Goal: Transaction & Acquisition: Purchase product/service

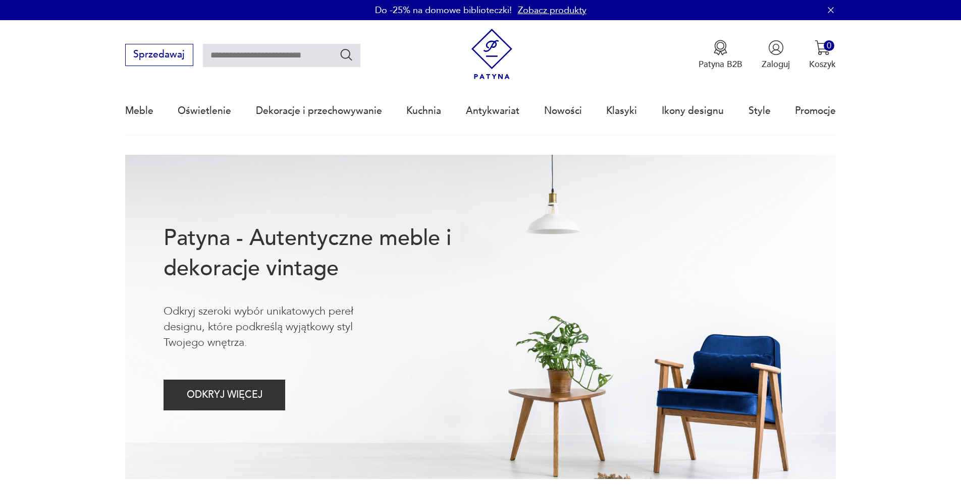
click at [318, 55] on input "text" at bounding box center [281, 55] width 157 height 23
type input "*********"
click at [344, 56] on icon "Szukaj" at bounding box center [346, 54] width 15 height 15
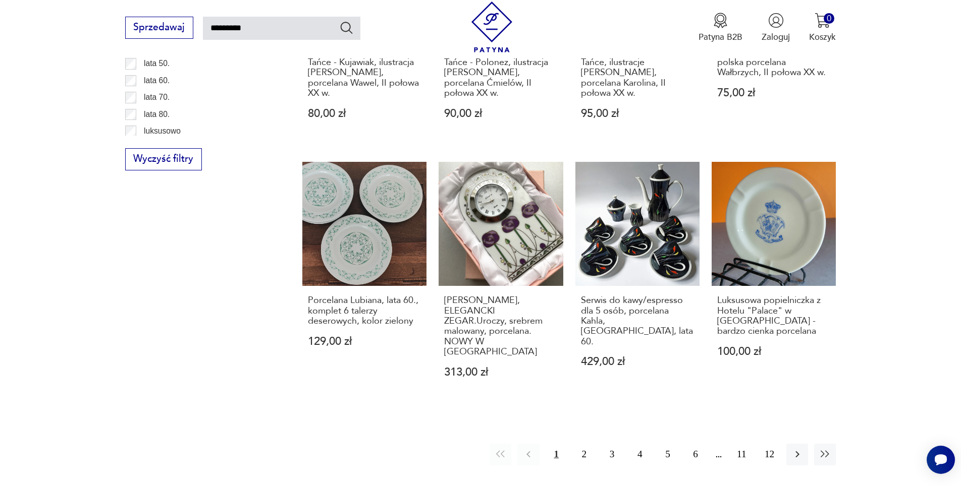
scroll to position [865, 0]
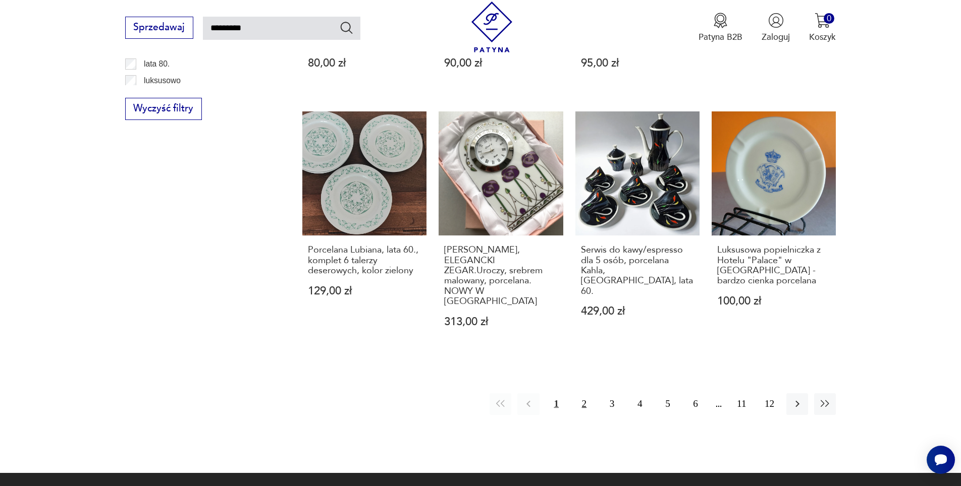
click at [583, 394] on button "2" at bounding box center [584, 405] width 22 height 22
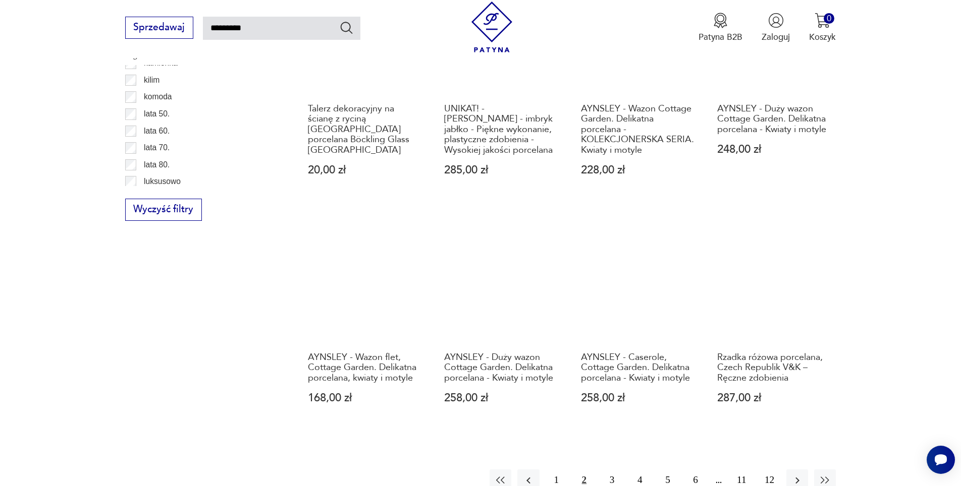
scroll to position [966, 0]
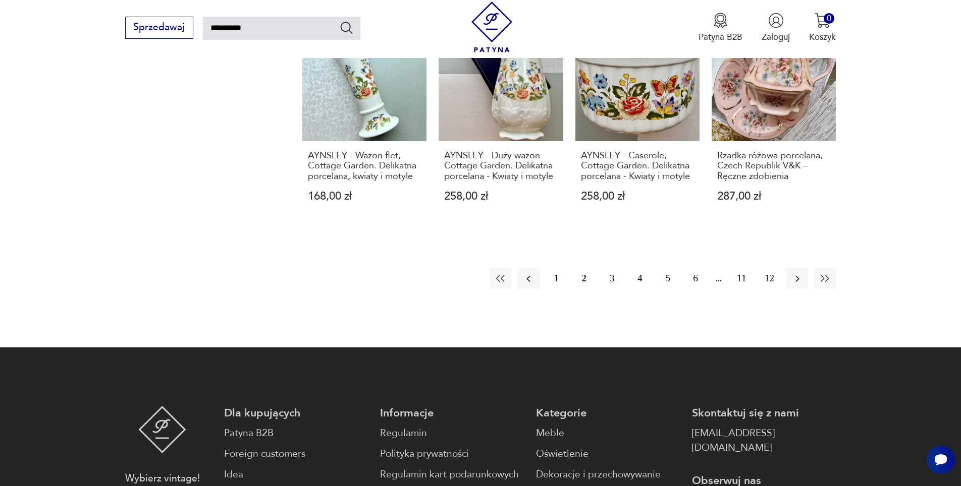
click at [610, 268] on button "3" at bounding box center [612, 279] width 22 height 22
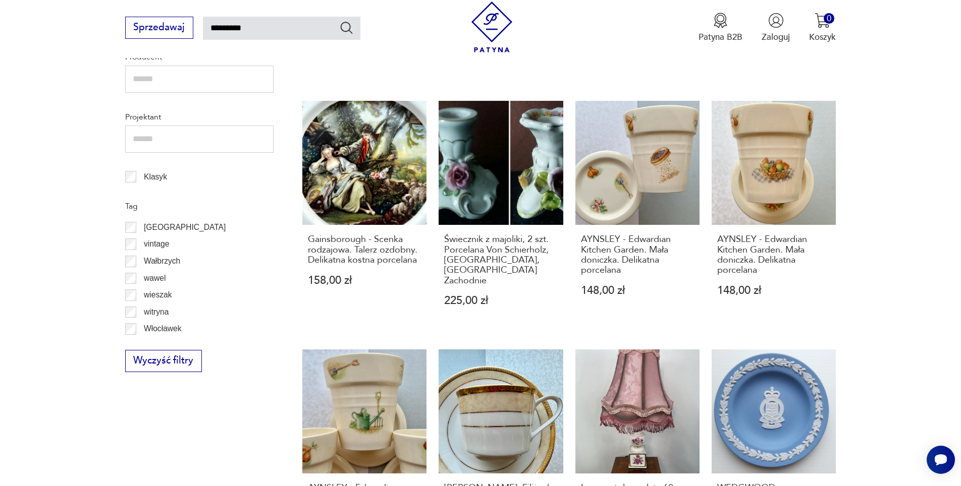
scroll to position [764, 0]
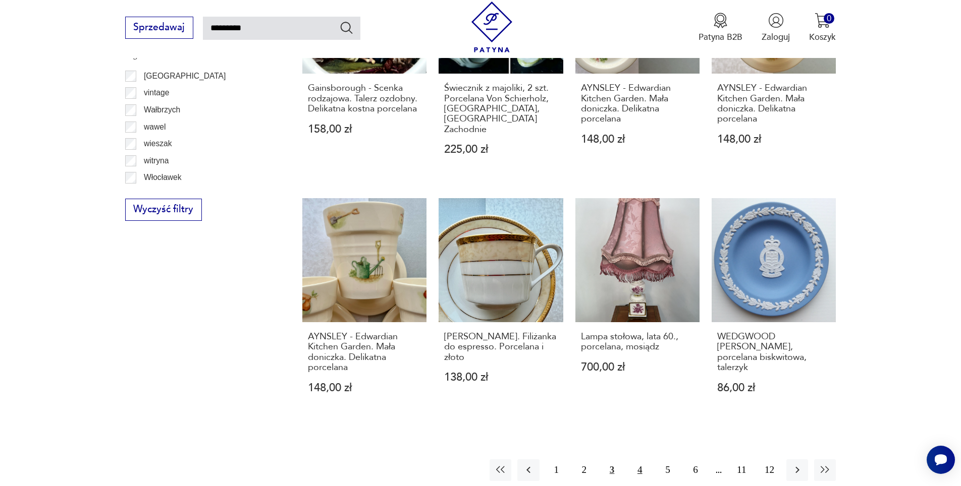
click at [639, 460] on button "4" at bounding box center [640, 471] width 22 height 22
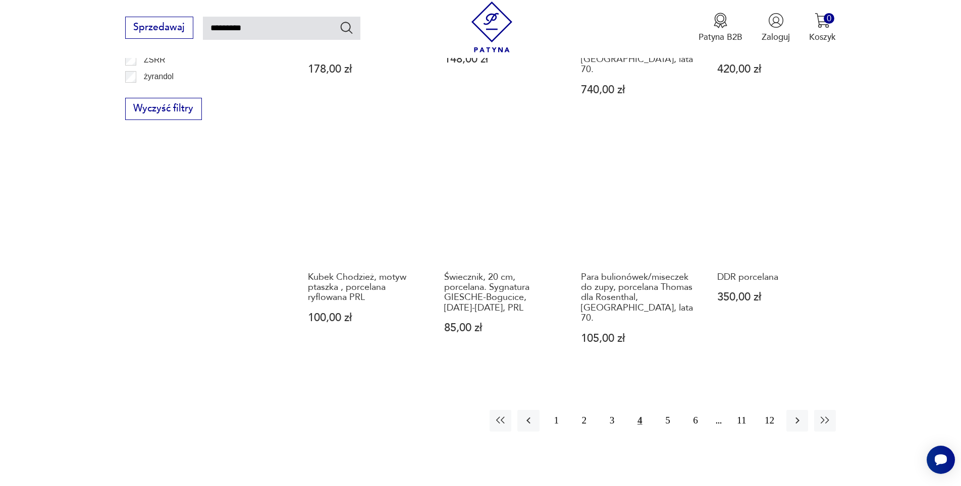
scroll to position [915, 0]
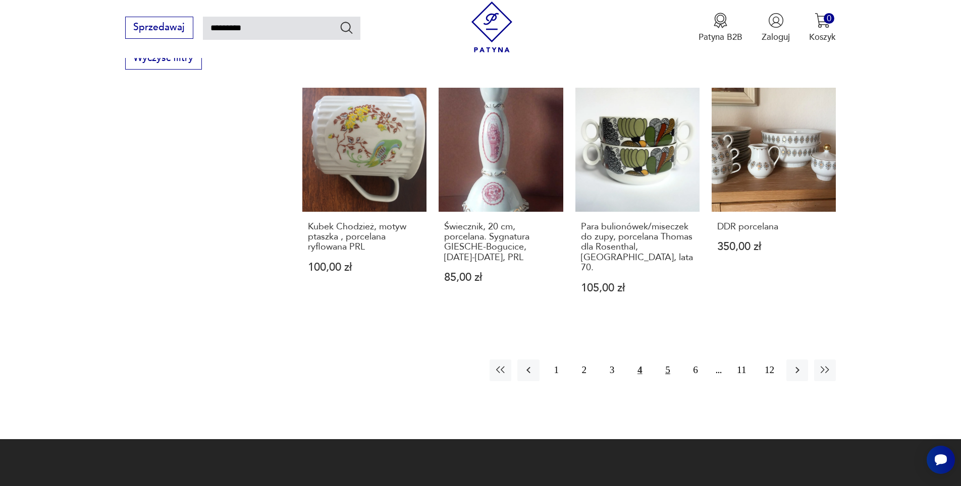
click at [667, 360] on button "5" at bounding box center [668, 371] width 22 height 22
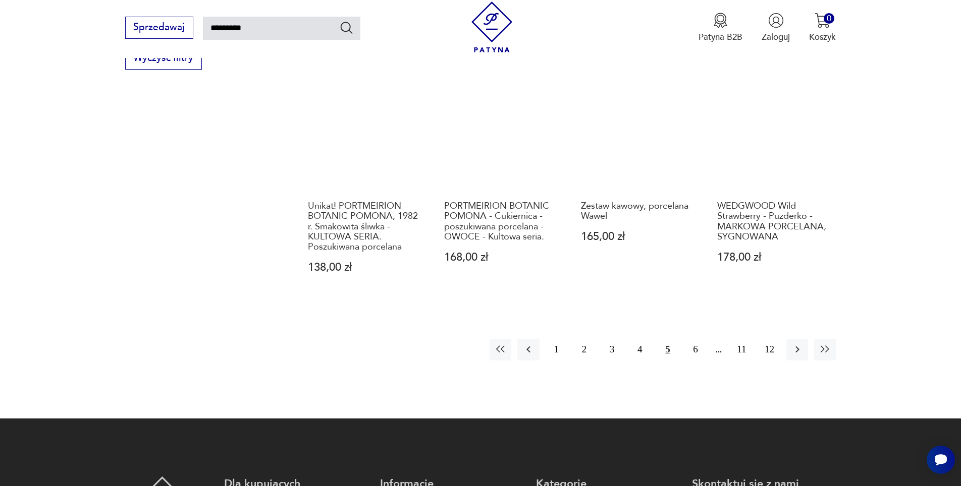
scroll to position [966, 0]
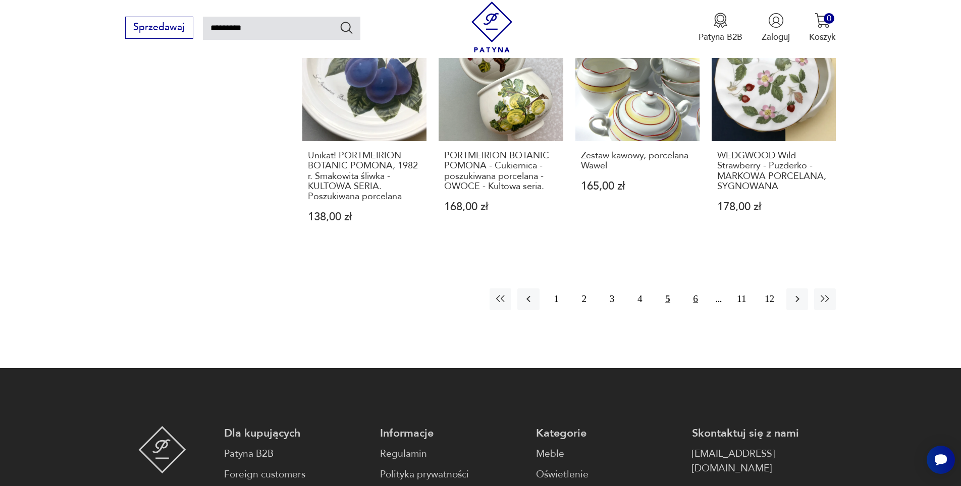
click at [692, 298] on button "6" at bounding box center [696, 300] width 22 height 22
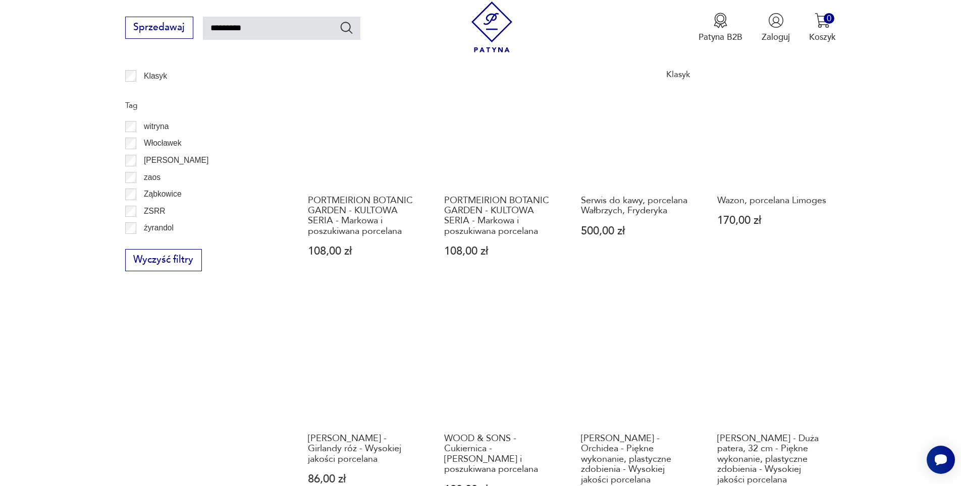
scroll to position [966, 0]
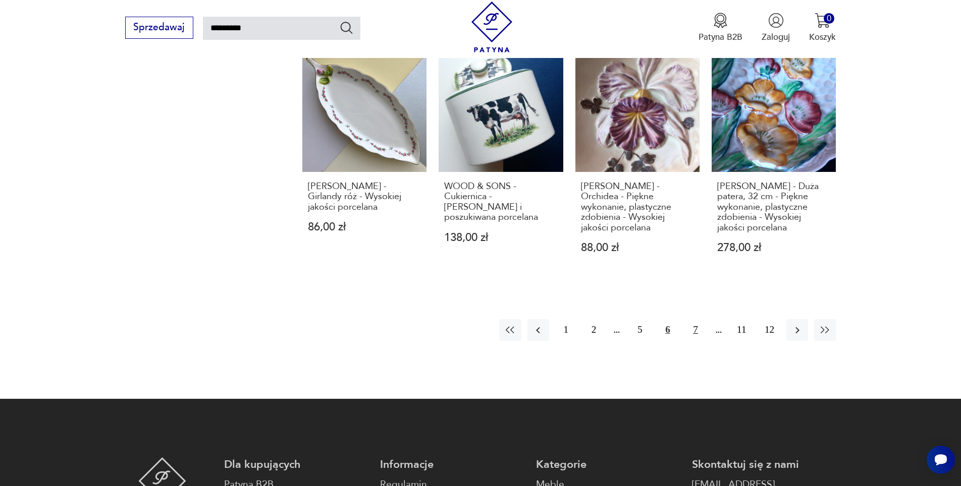
click at [693, 319] on button "7" at bounding box center [696, 330] width 22 height 22
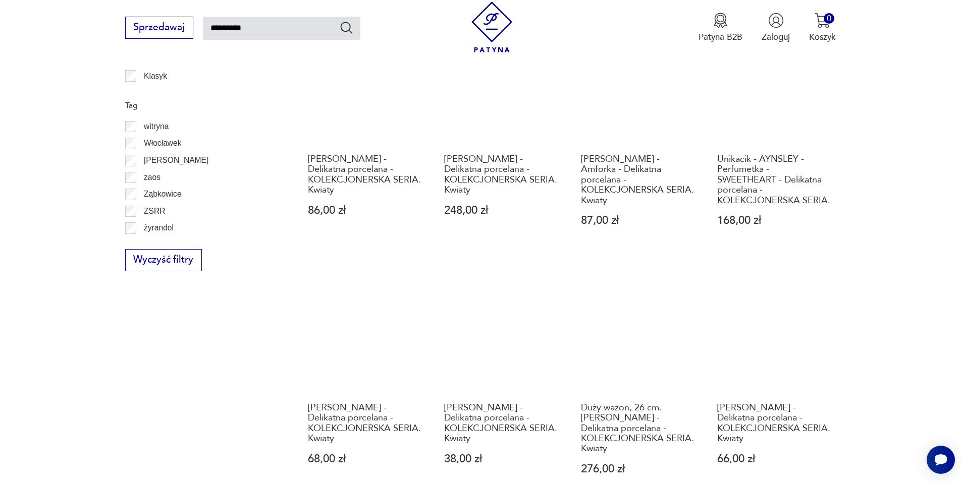
scroll to position [915, 0]
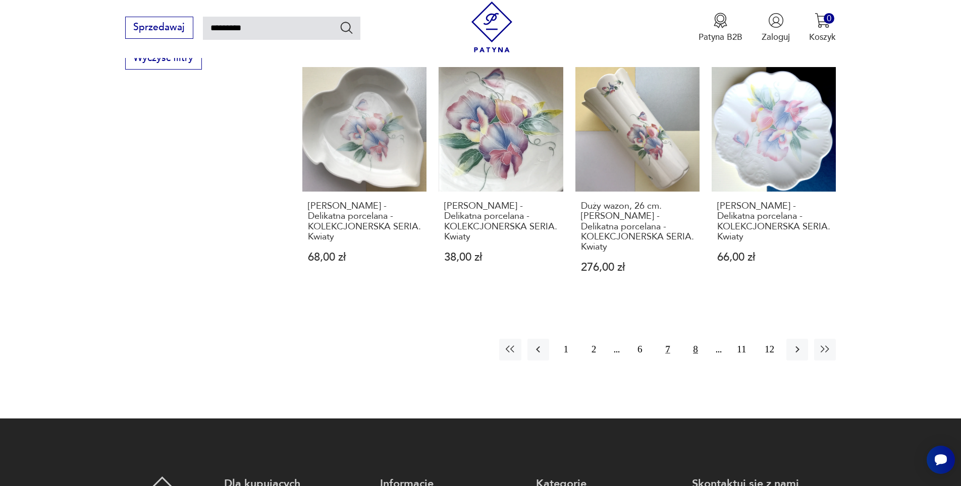
click at [696, 358] on button "8" at bounding box center [696, 350] width 22 height 22
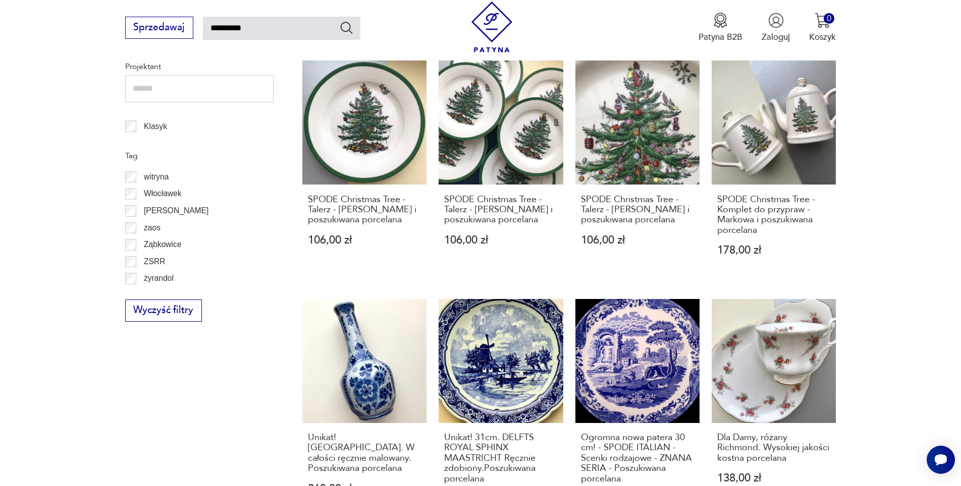
scroll to position [865, 0]
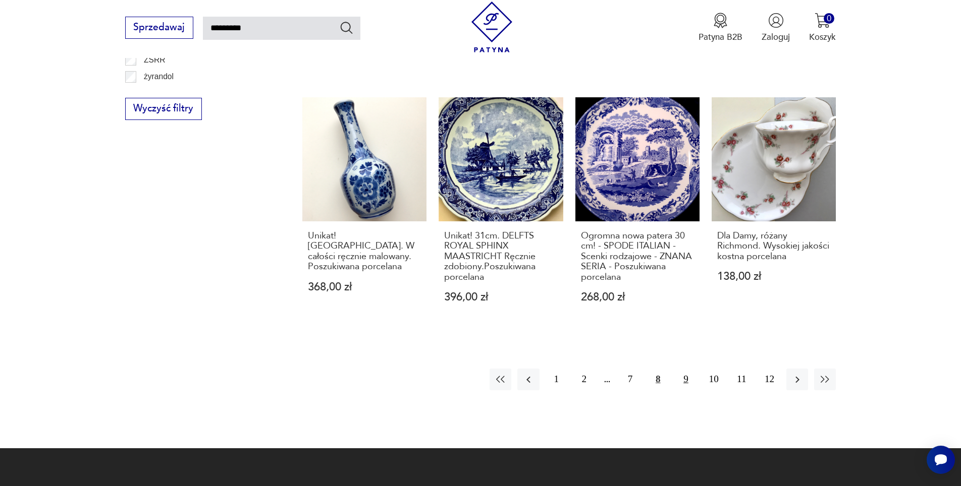
click at [684, 378] on button "9" at bounding box center [686, 380] width 22 height 22
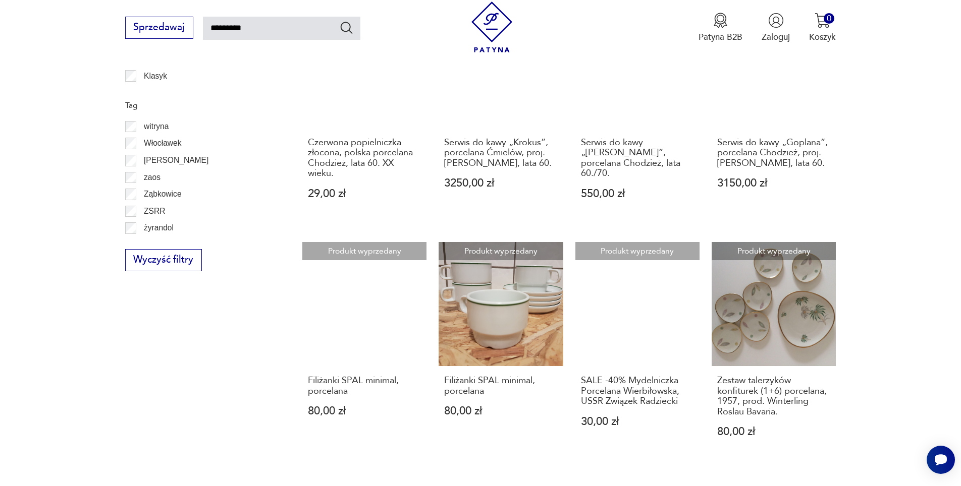
scroll to position [915, 0]
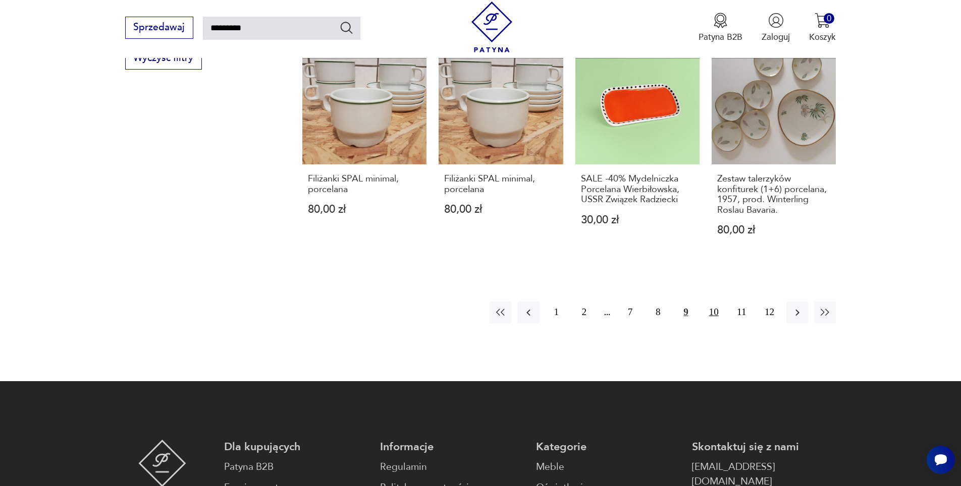
click at [712, 313] on button "10" at bounding box center [714, 313] width 22 height 22
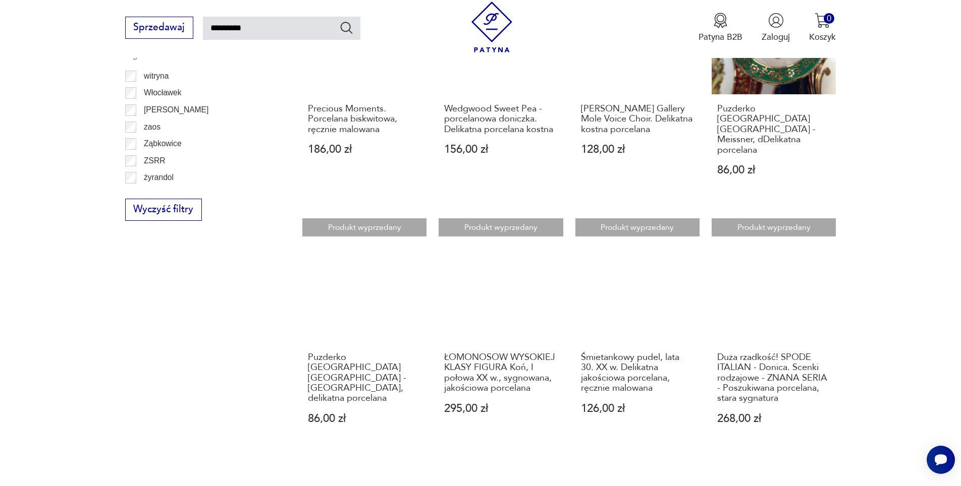
scroll to position [966, 0]
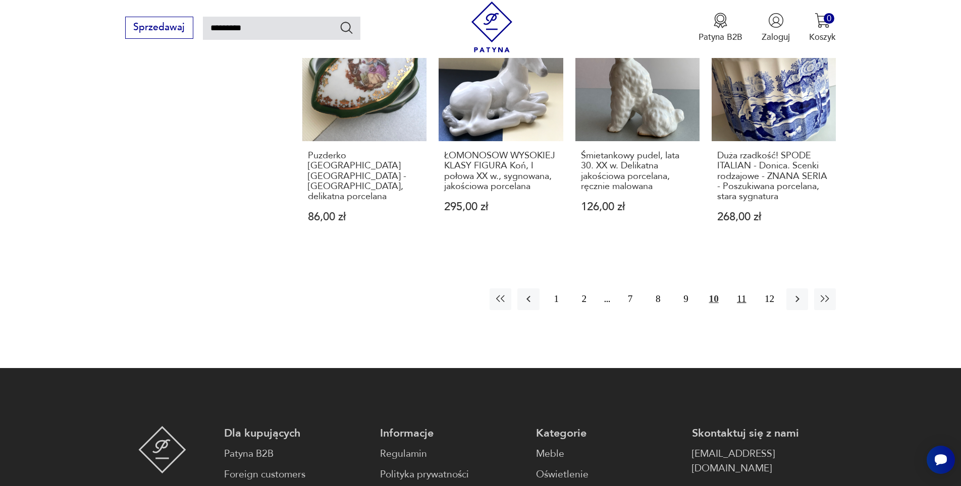
click at [739, 289] on button "11" at bounding box center [742, 300] width 22 height 22
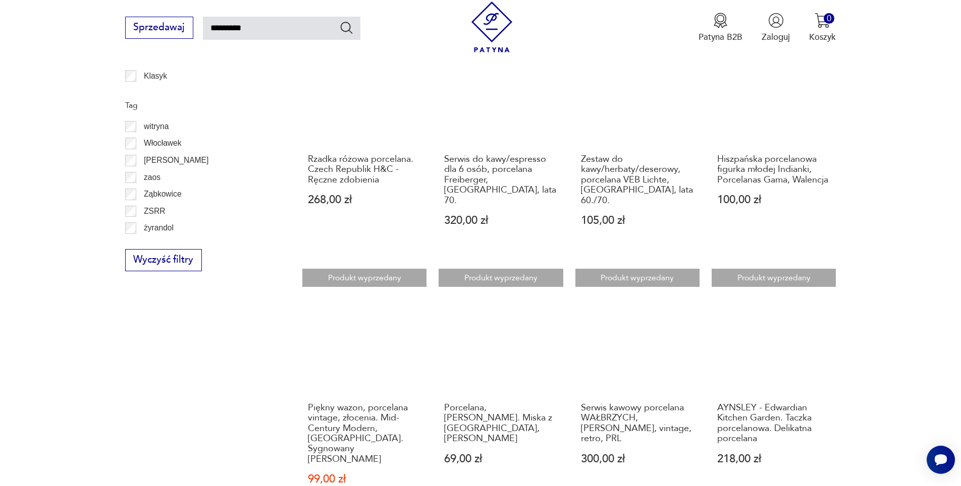
scroll to position [915, 0]
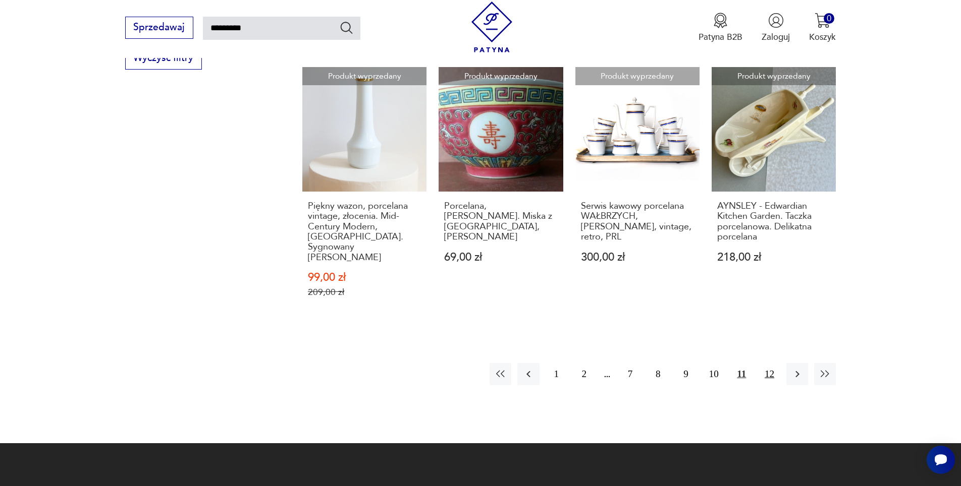
click at [769, 363] on button "12" at bounding box center [769, 374] width 22 height 22
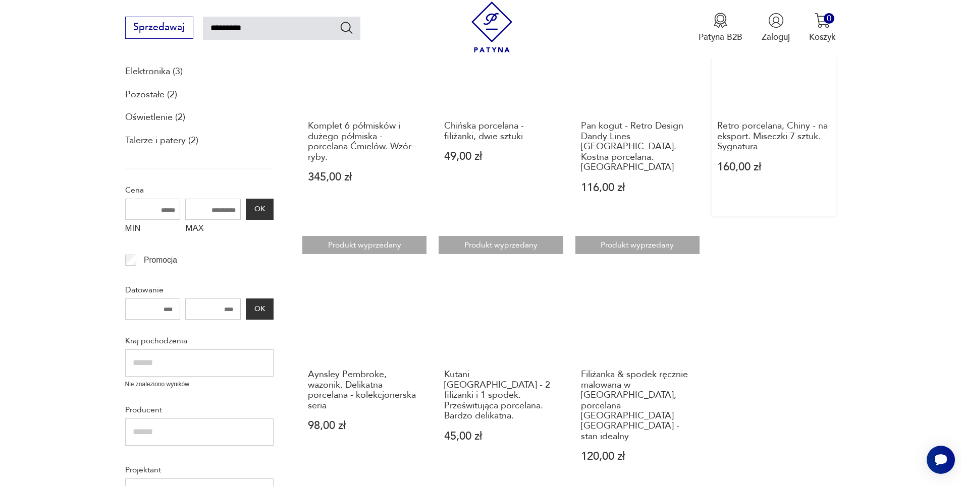
scroll to position [209, 0]
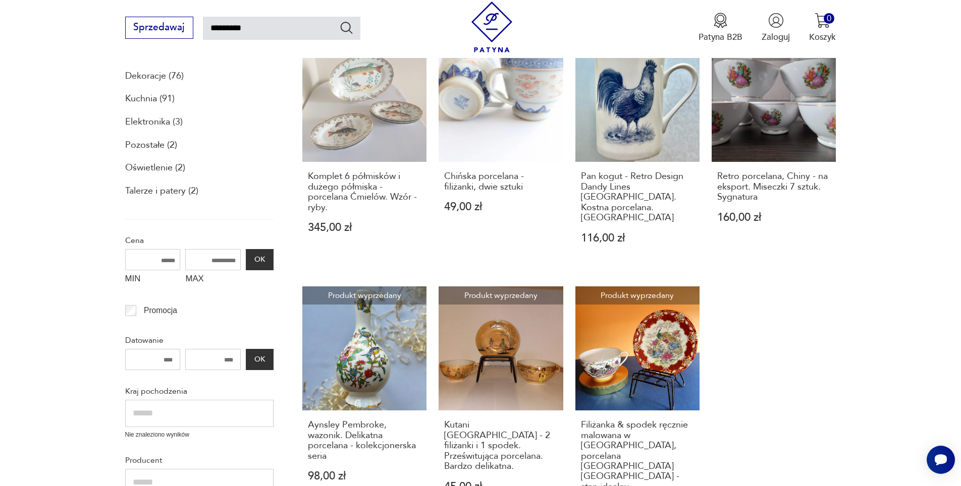
click at [258, 26] on input "*********" at bounding box center [281, 28] width 157 height 23
type input "**********"
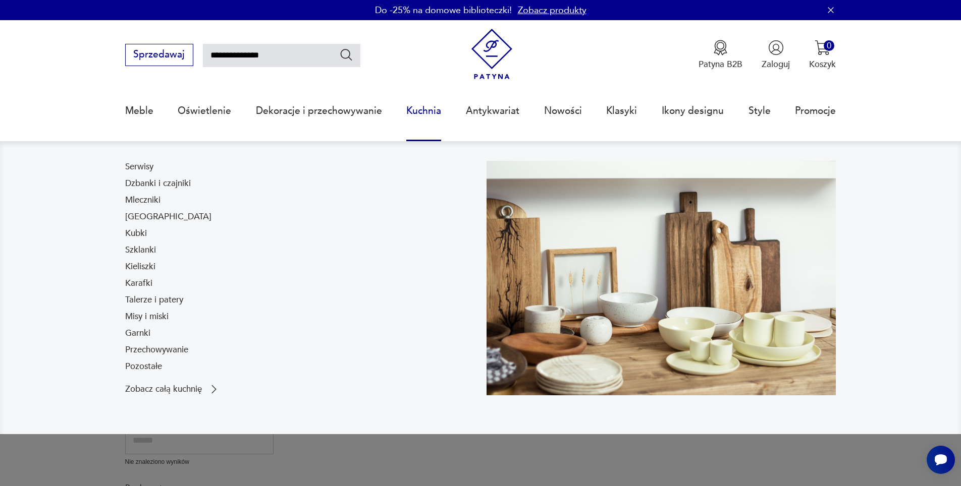
click at [420, 109] on link "Kuchnia" at bounding box center [423, 111] width 35 height 46
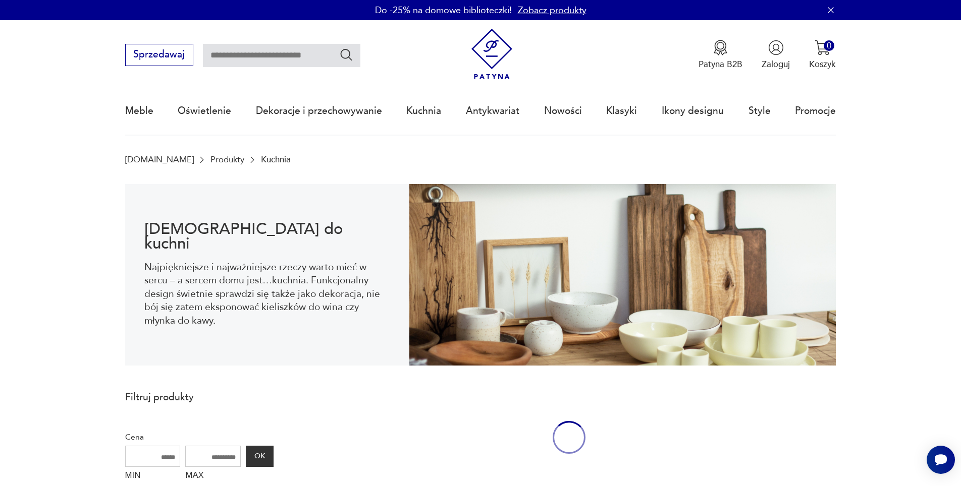
scroll to position [32, 0]
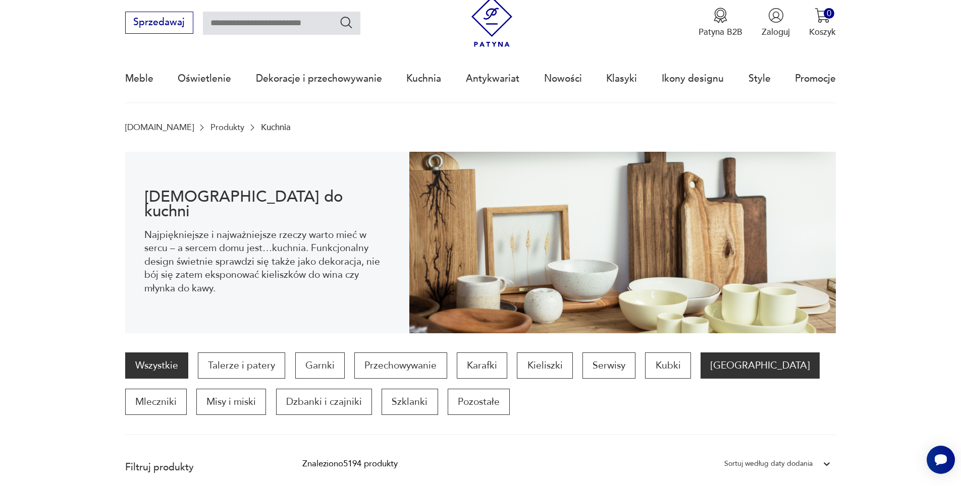
click at [727, 368] on p "[GEOGRAPHIC_DATA]" at bounding box center [759, 366] width 119 height 26
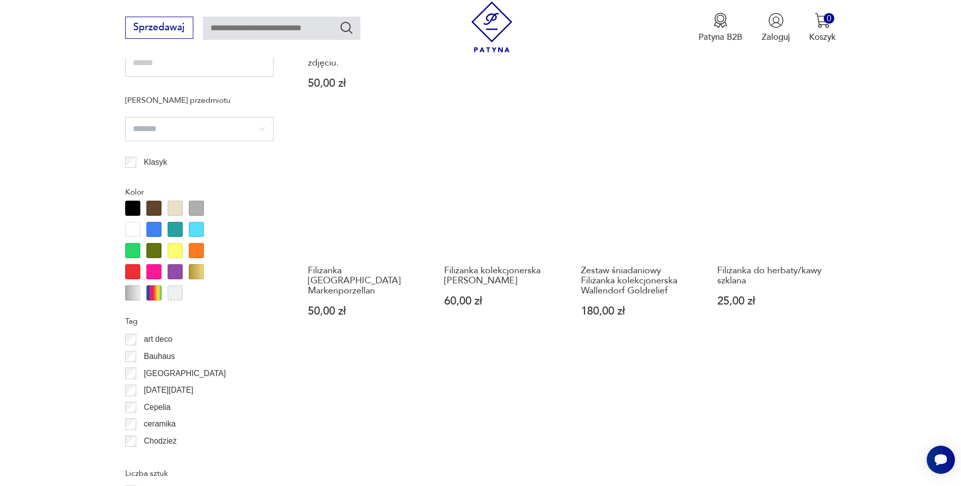
scroll to position [1093, 0]
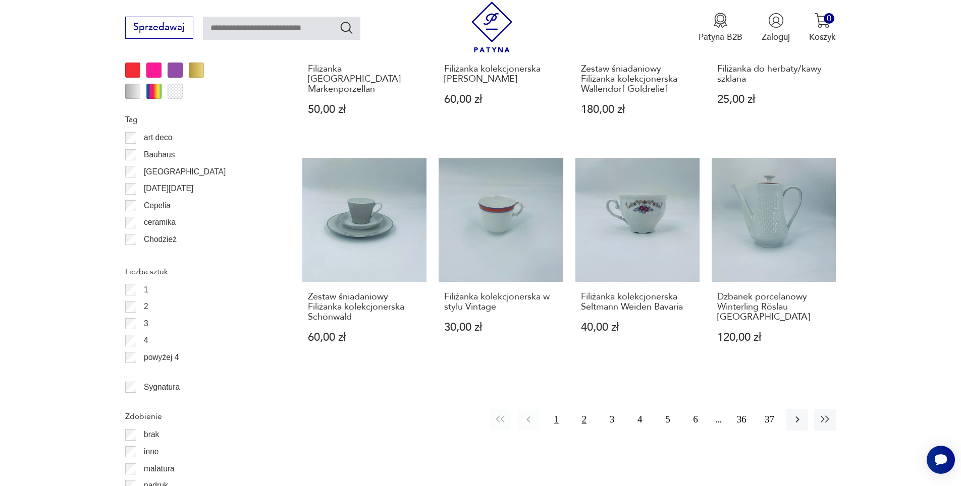
click at [583, 409] on button "2" at bounding box center [584, 420] width 22 height 22
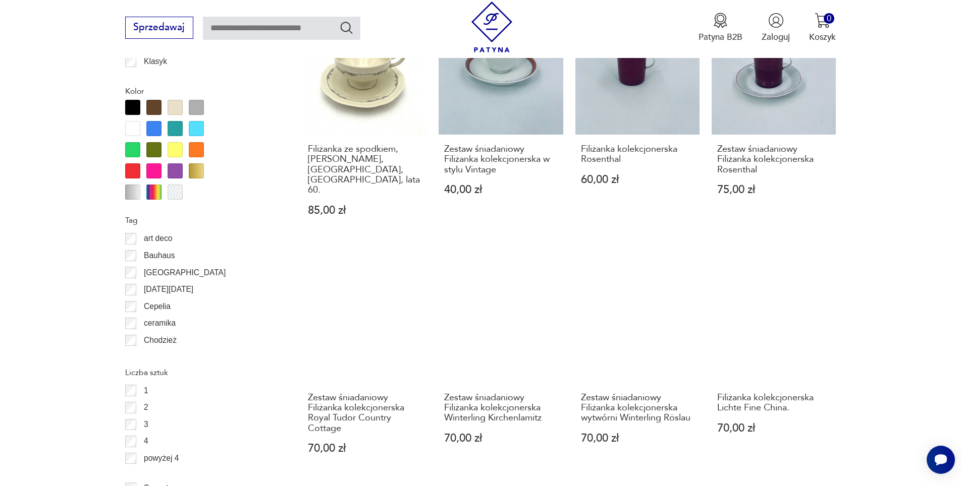
scroll to position [1193, 0]
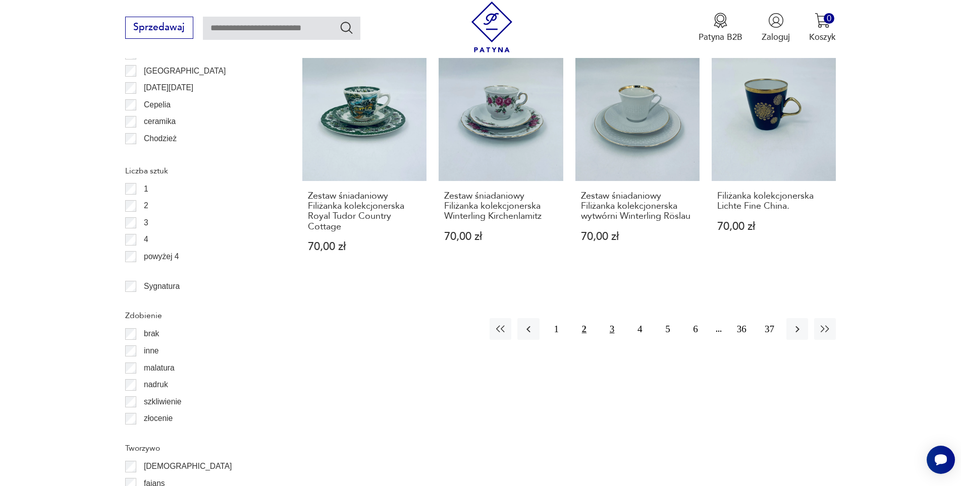
click at [610, 318] on button "3" at bounding box center [612, 329] width 22 height 22
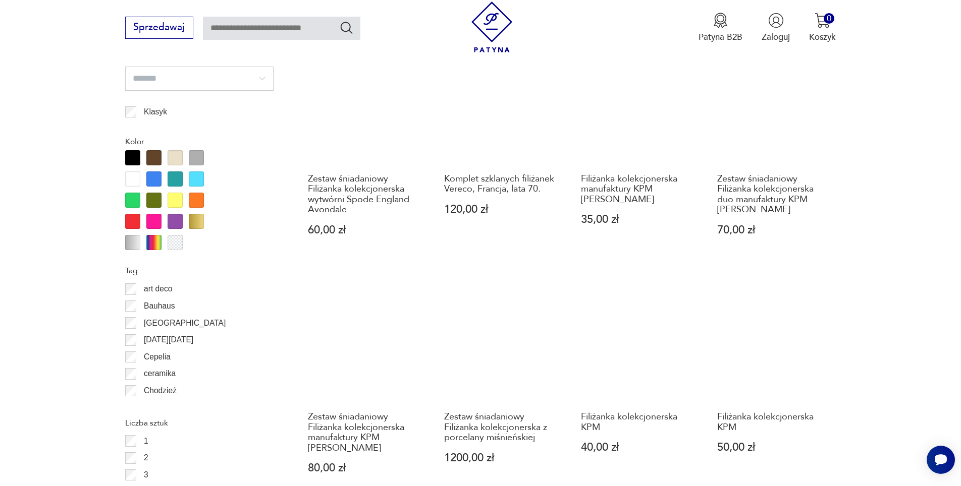
scroll to position [1143, 0]
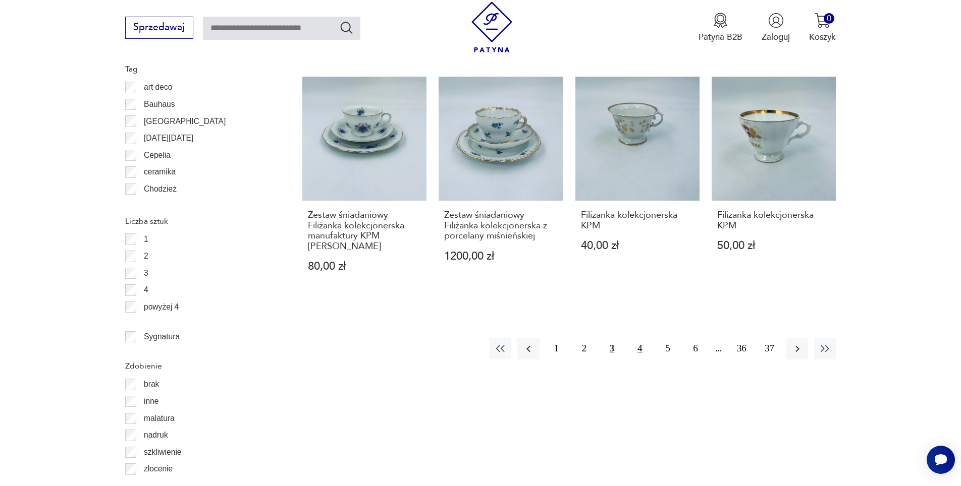
click at [638, 338] on button "4" at bounding box center [640, 349] width 22 height 22
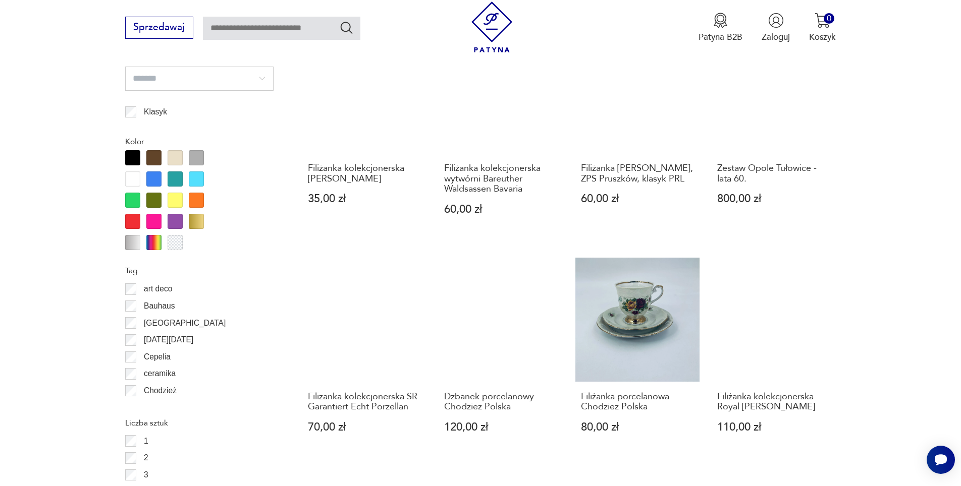
scroll to position [1143, 0]
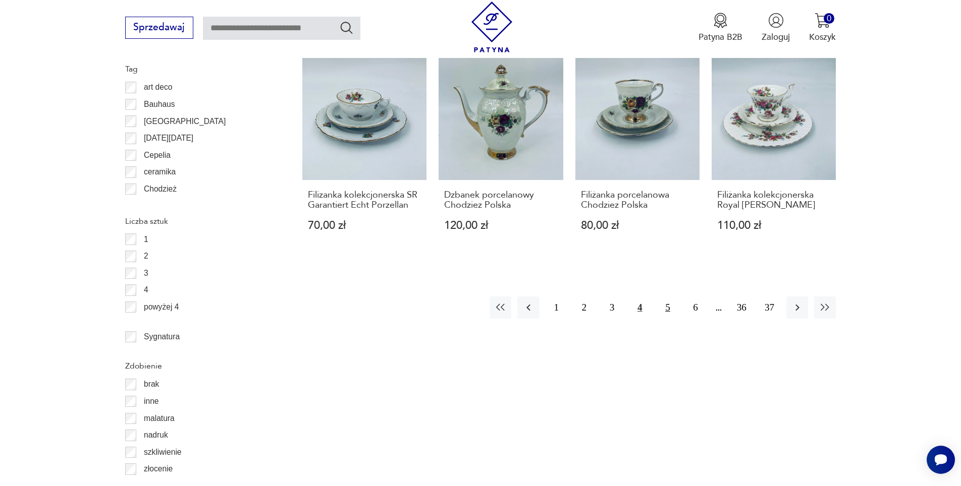
click at [668, 307] on button "5" at bounding box center [668, 308] width 22 height 22
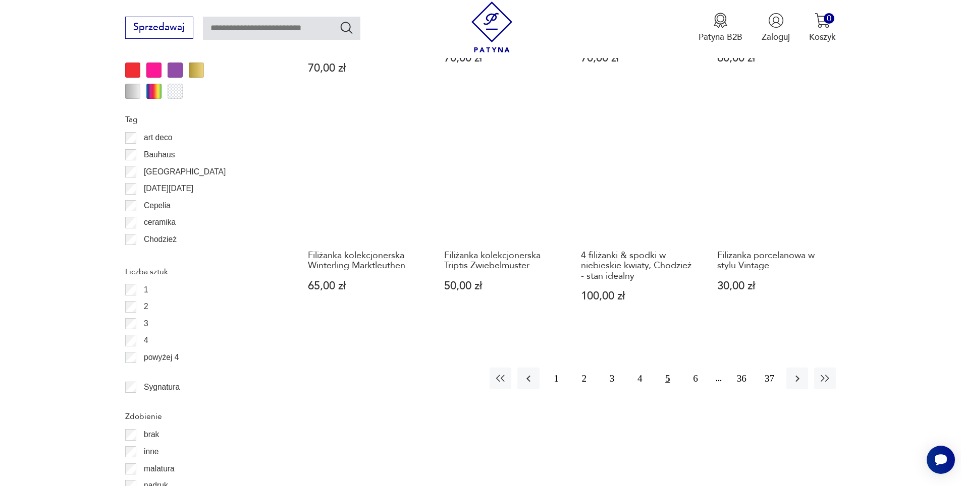
scroll to position [1143, 0]
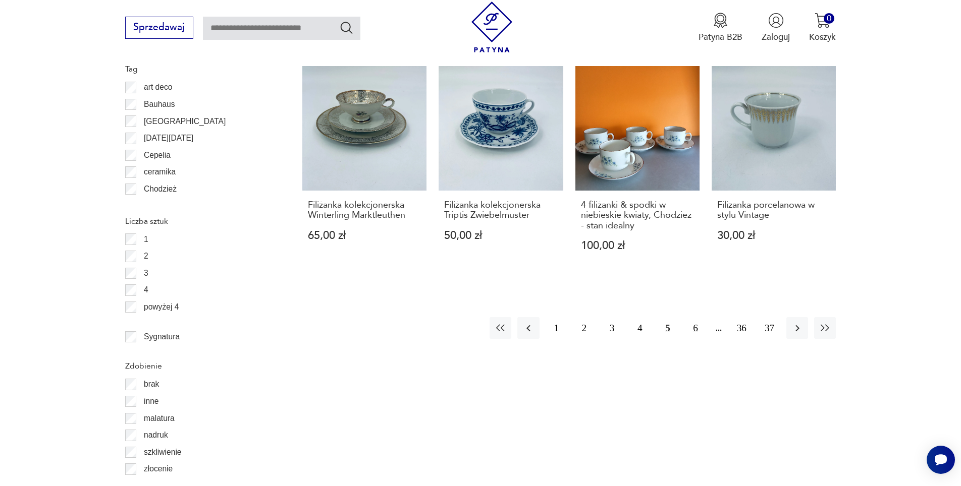
click at [695, 317] on button "6" at bounding box center [696, 328] width 22 height 22
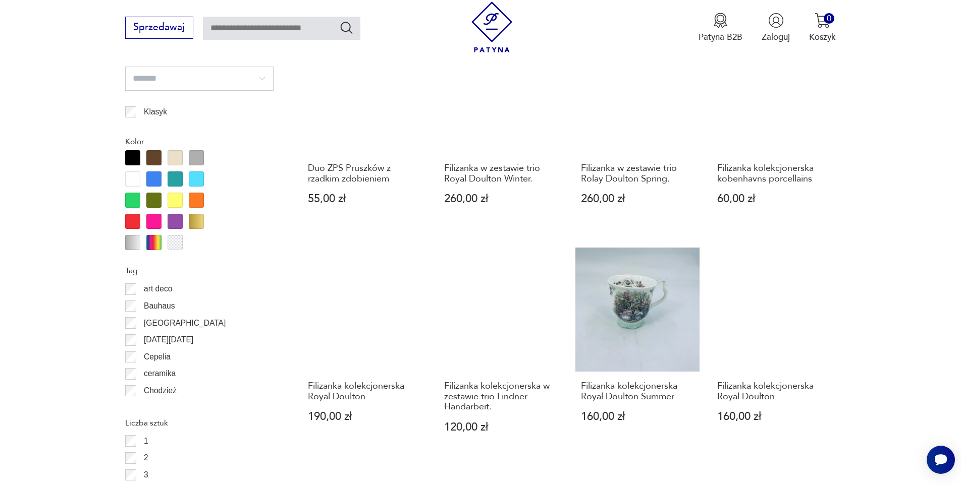
scroll to position [1093, 0]
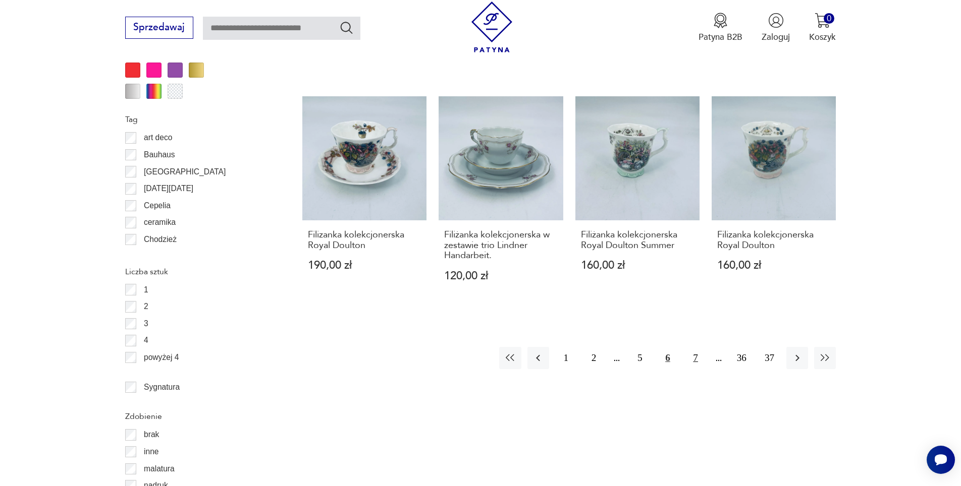
click at [697, 347] on button "7" at bounding box center [696, 358] width 22 height 22
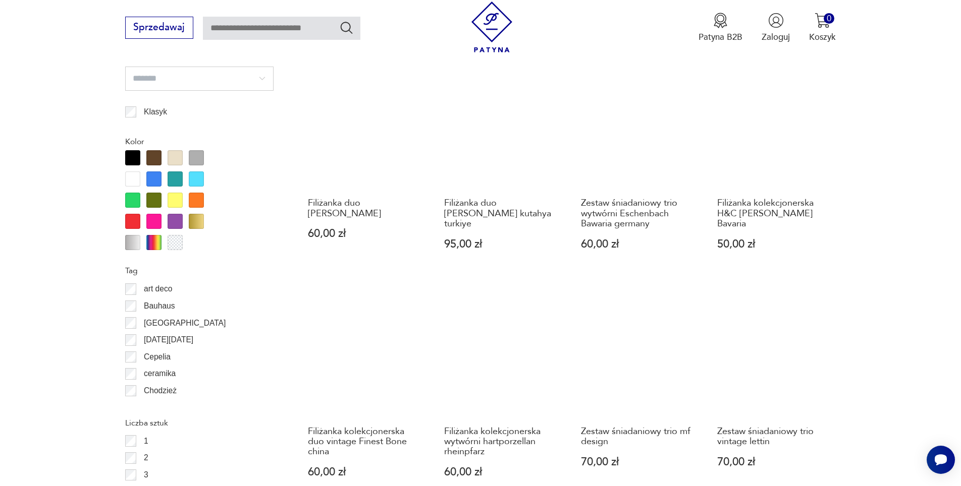
scroll to position [1143, 0]
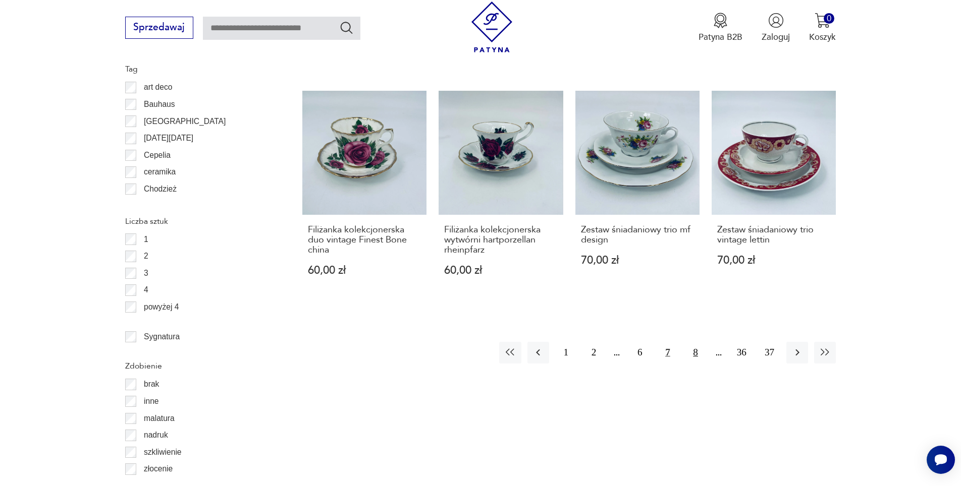
click at [693, 342] on button "8" at bounding box center [696, 353] width 22 height 22
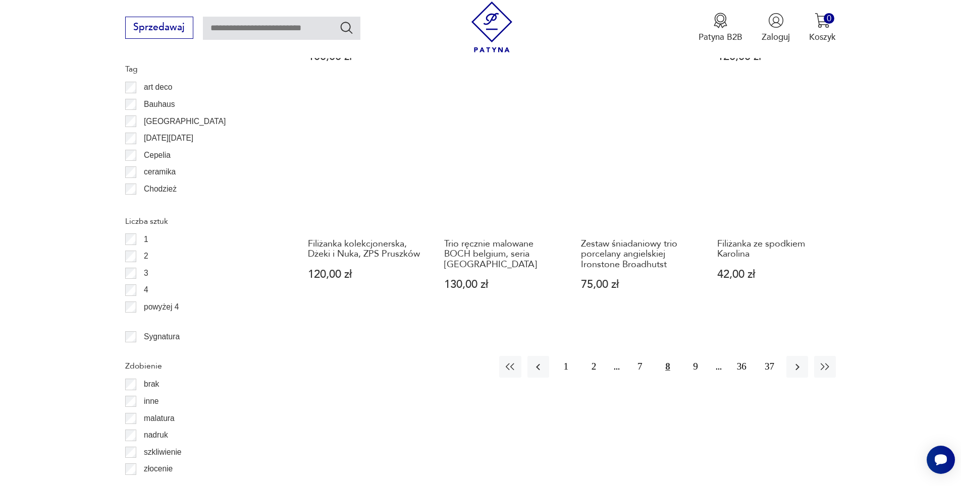
scroll to position [1193, 0]
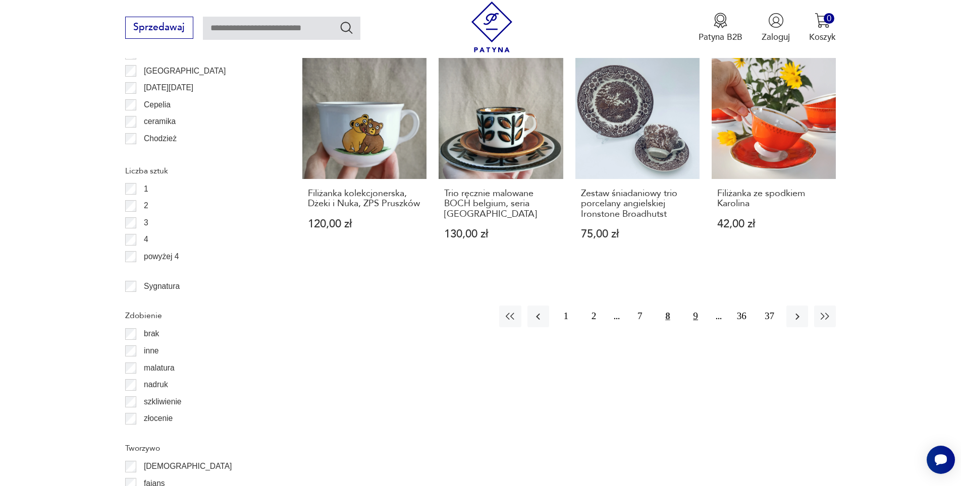
click at [694, 314] on button "9" at bounding box center [696, 317] width 22 height 22
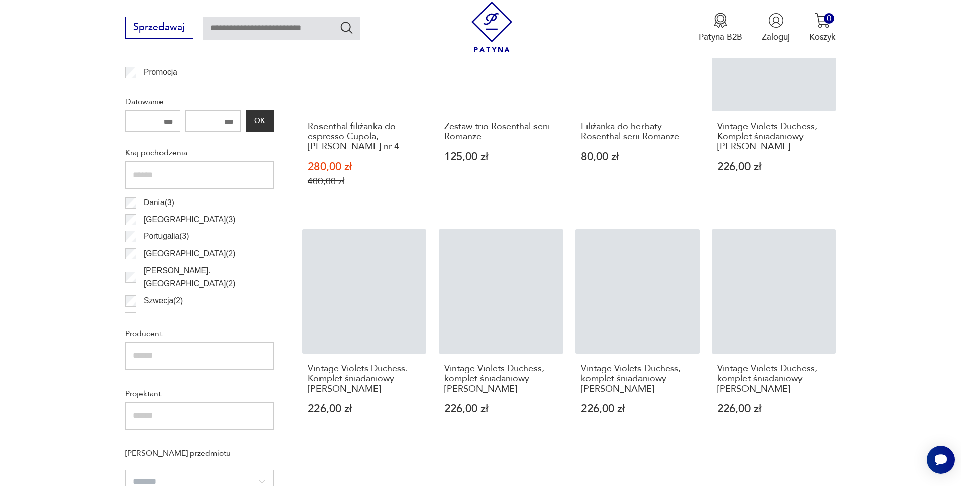
scroll to position [790, 0]
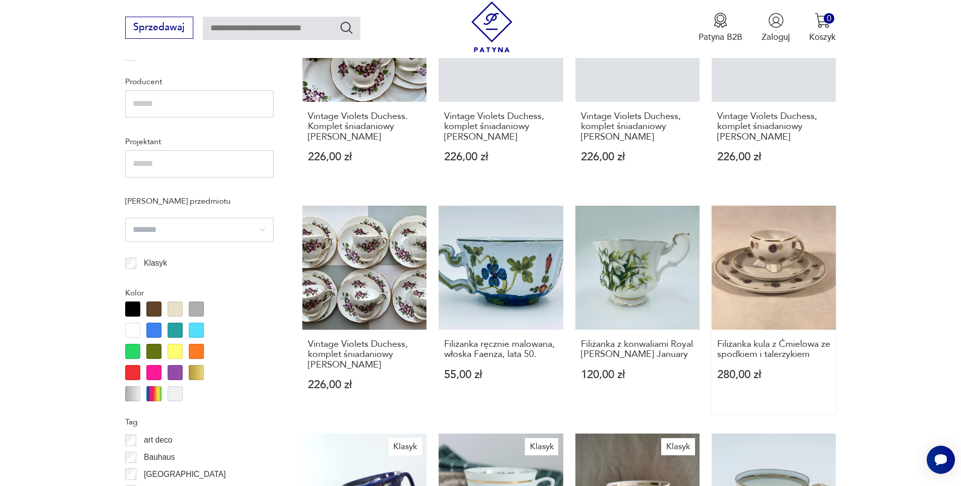
click at [779, 266] on link "Filiżanka kula z Ćmielowa ze spodkiem i talerzykiem 280,00 zł" at bounding box center [774, 310] width 124 height 209
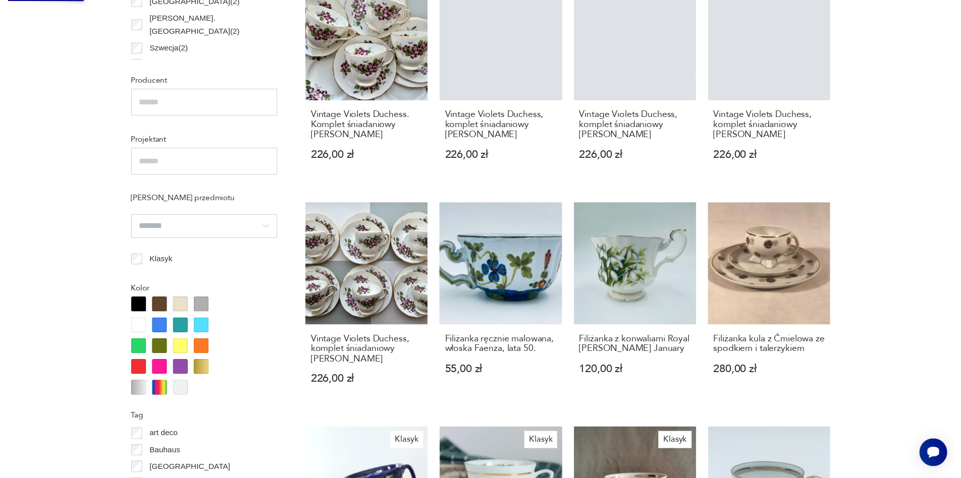
scroll to position [0, 0]
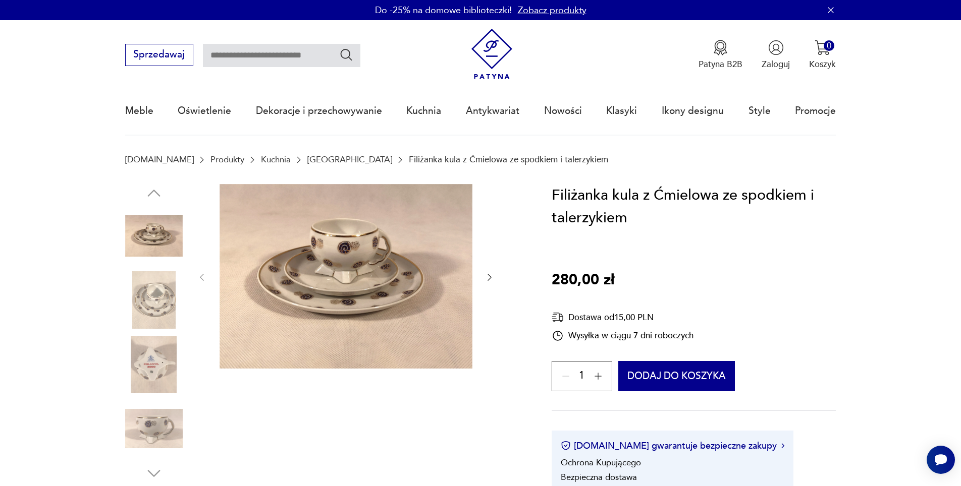
click at [161, 296] on img at bounding box center [154, 300] width 58 height 58
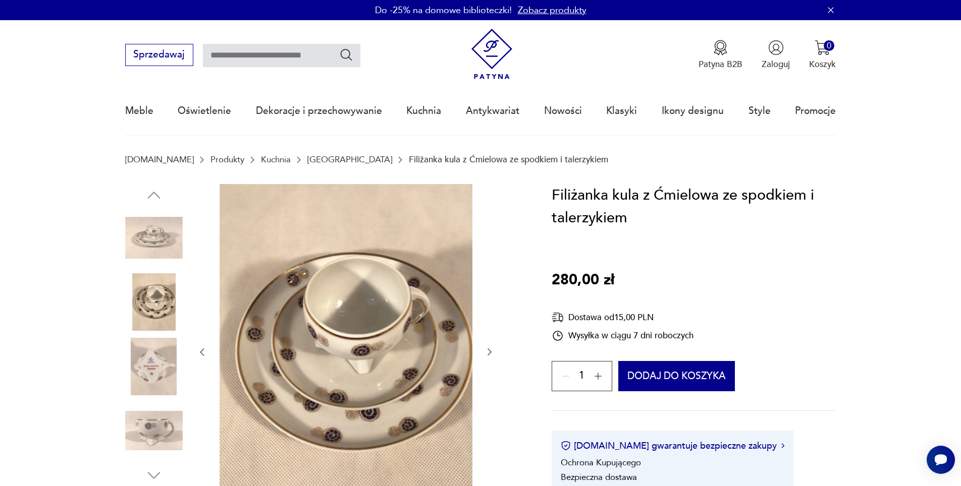
click at [164, 364] on img at bounding box center [154, 367] width 58 height 58
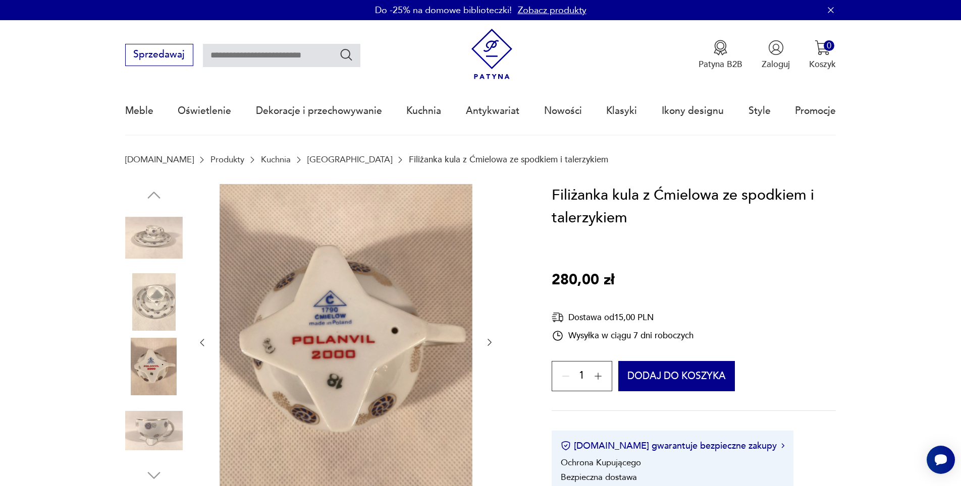
click at [155, 433] on img at bounding box center [154, 431] width 58 height 58
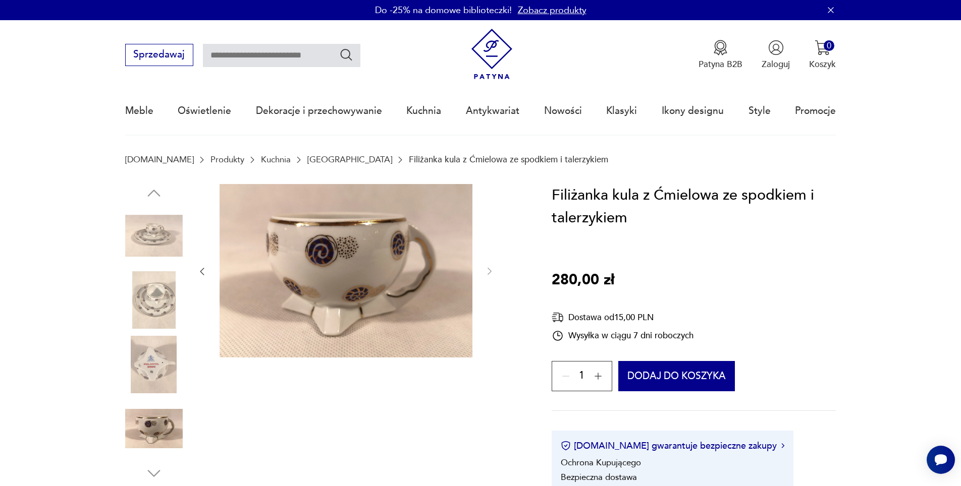
click at [157, 301] on img at bounding box center [154, 300] width 58 height 58
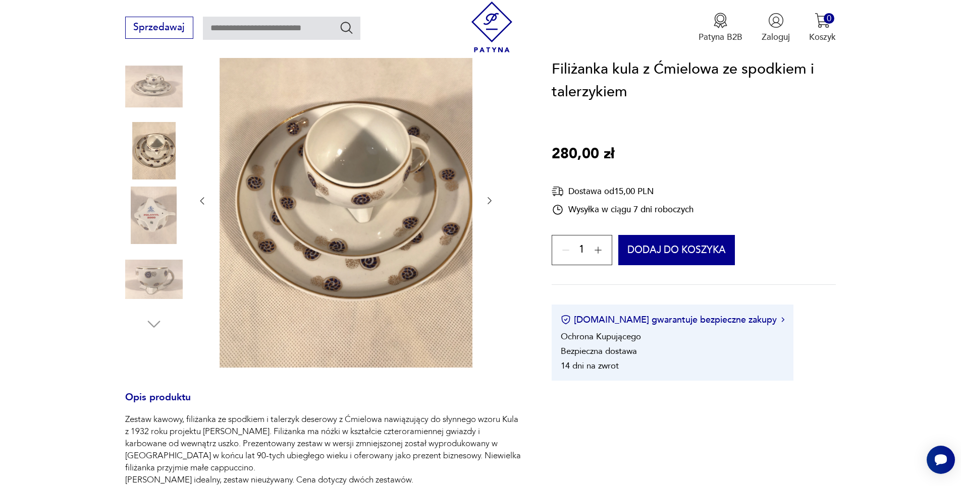
scroll to position [101, 0]
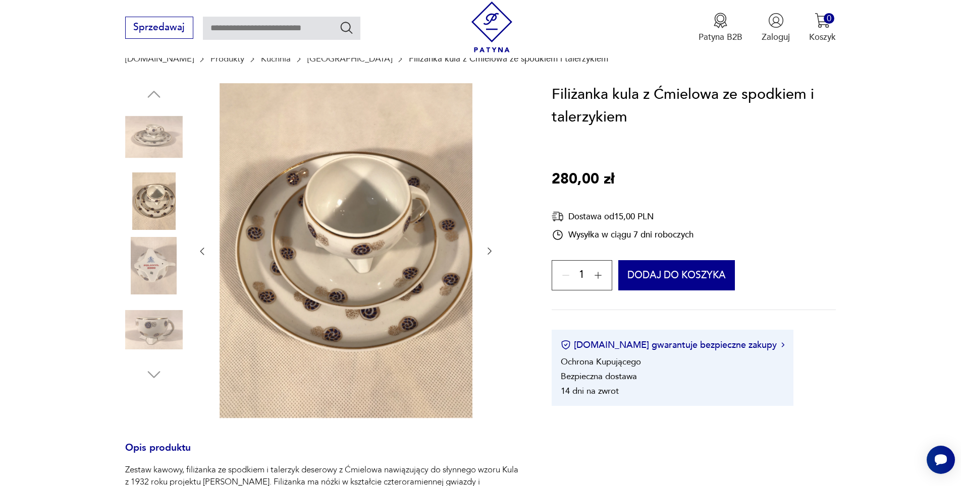
click at [154, 136] on img at bounding box center [154, 137] width 58 height 58
